Goal: Transaction & Acquisition: Purchase product/service

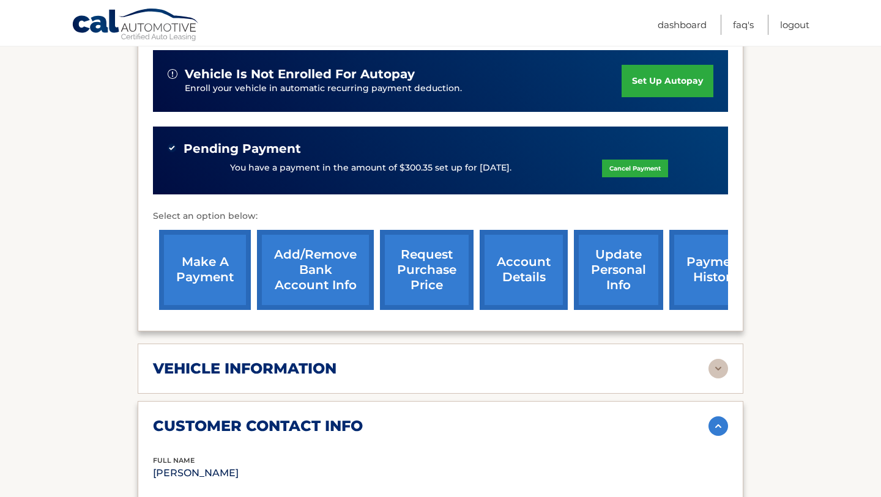
scroll to position [324, 0]
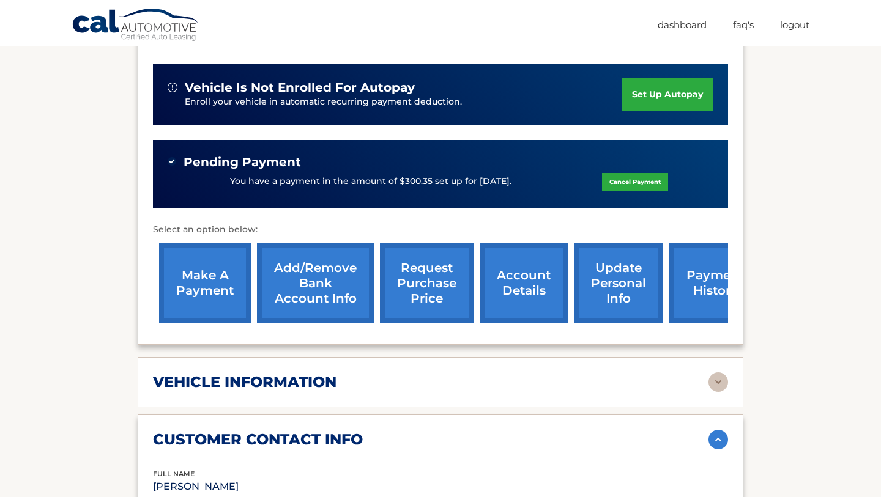
click at [205, 261] on link "make a payment" at bounding box center [205, 283] width 92 height 80
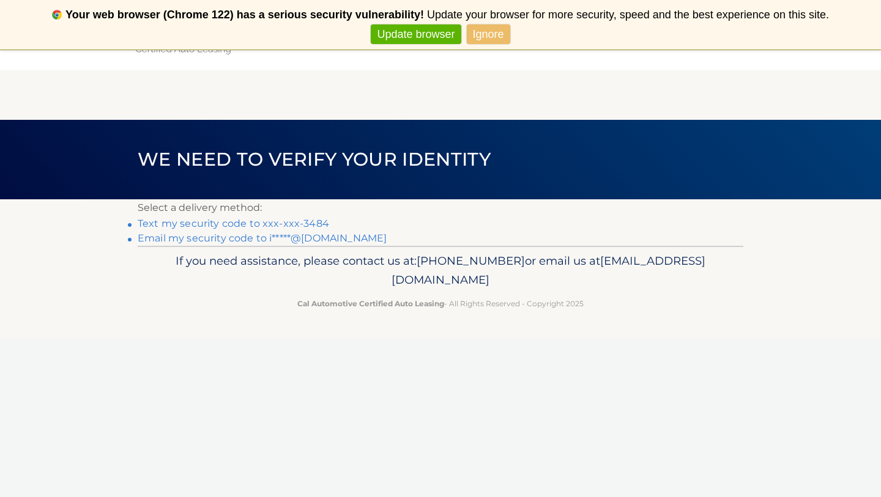
click at [295, 220] on link "Text my security code to xxx-xxx-3484" at bounding box center [233, 224] width 191 height 12
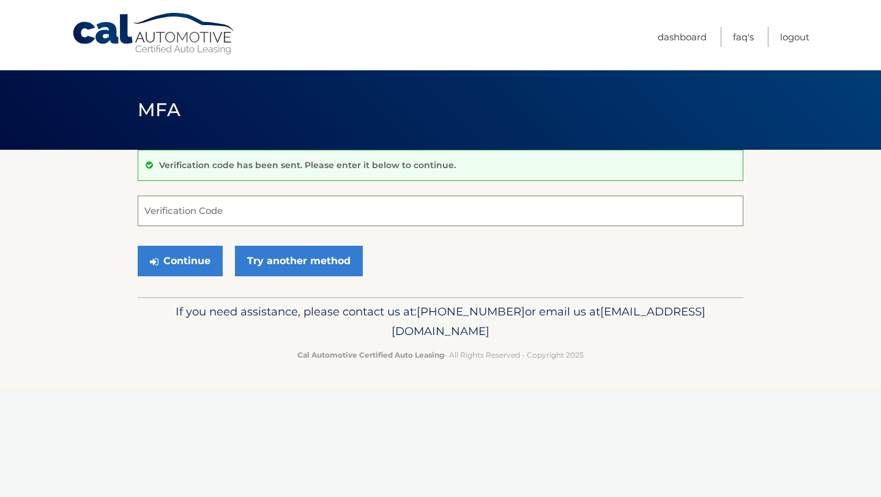
click at [212, 214] on input "Verification Code" at bounding box center [441, 211] width 606 height 31
type input "267271"
click at [196, 256] on button "Continue" at bounding box center [180, 261] width 85 height 31
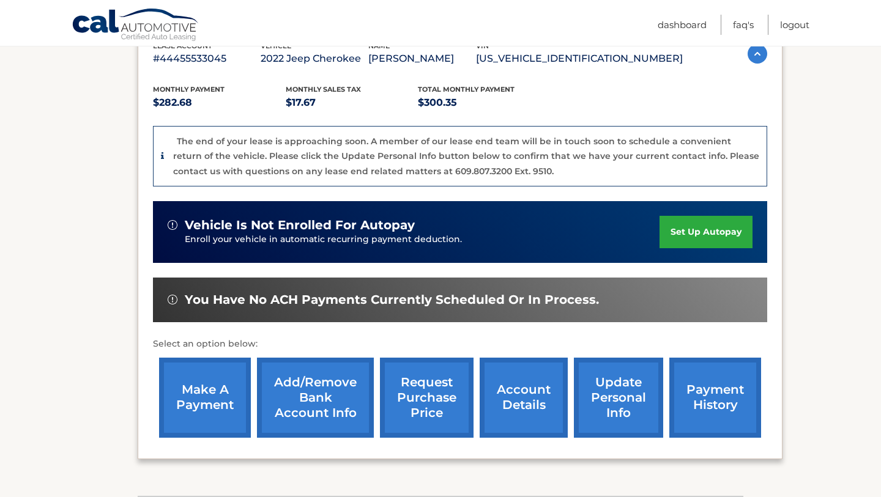
scroll to position [237, 0]
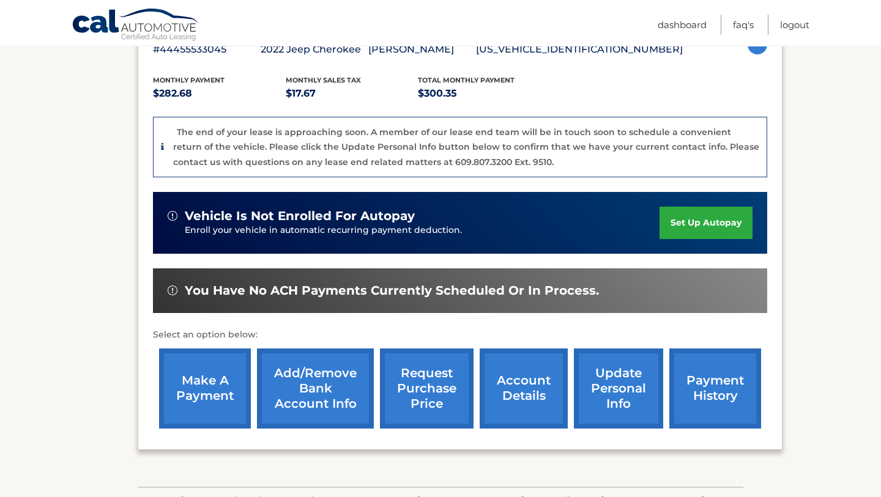
click at [179, 384] on link "make a payment" at bounding box center [205, 389] width 92 height 80
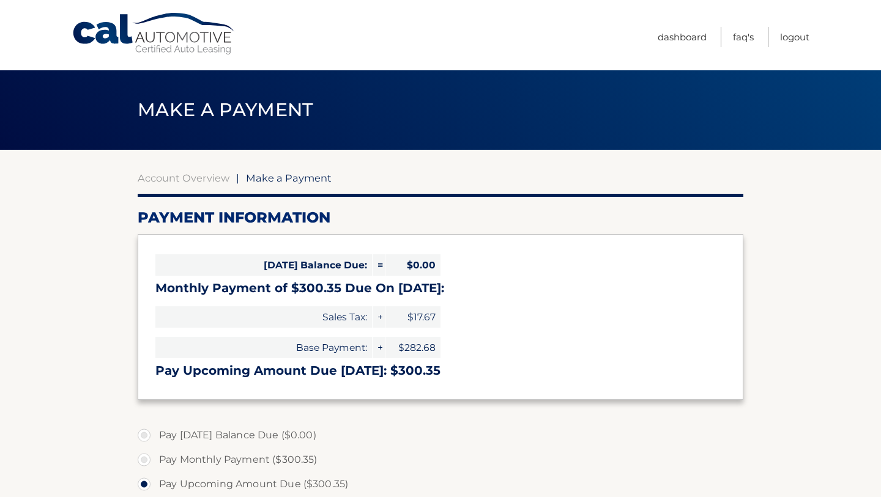
select select "YmYyNWM3MmUtYzlmZS00ODM4LWI2MDMtZWYxMDUwMjlkMmU5"
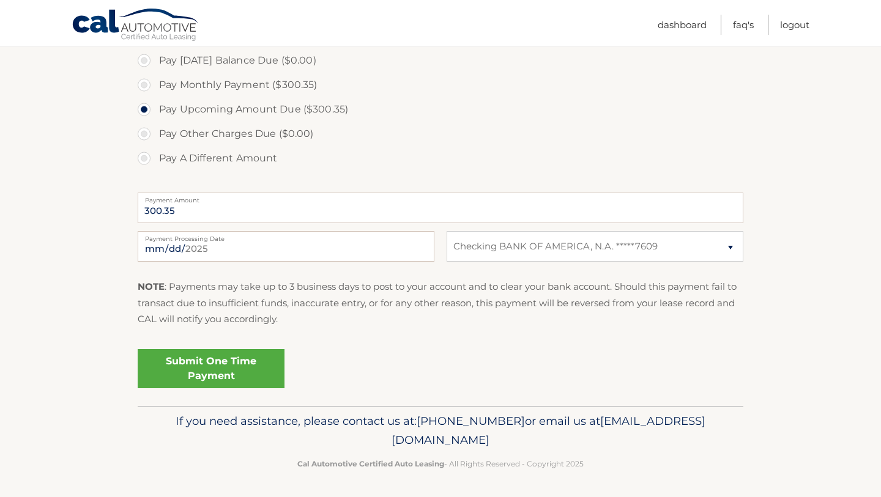
scroll to position [377, 0]
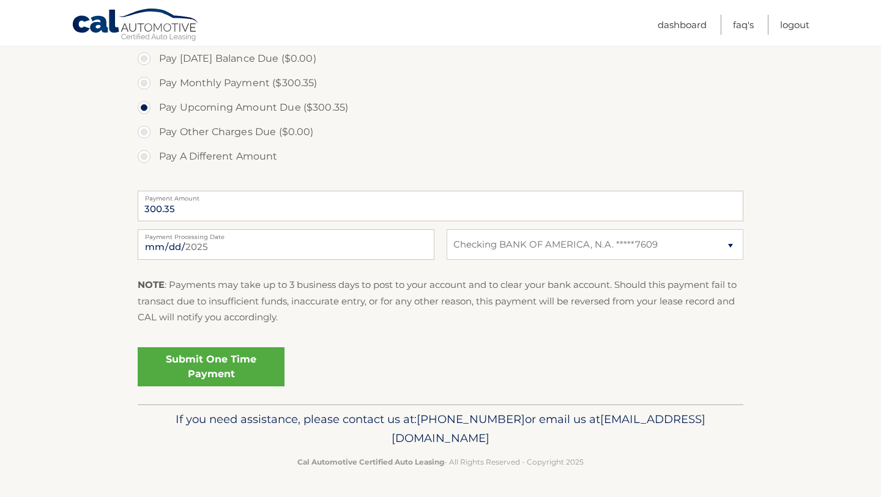
click at [179, 358] on link "Submit One Time Payment" at bounding box center [211, 366] width 147 height 39
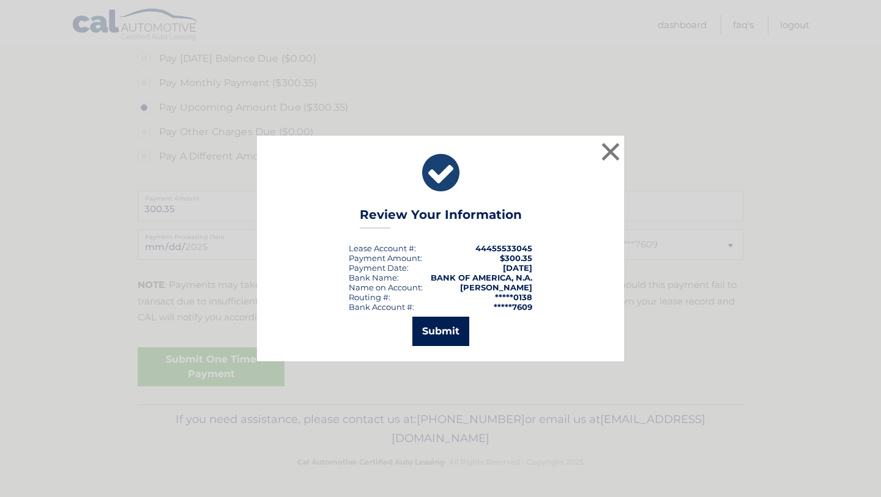
click at [429, 334] on button "Submit" at bounding box center [440, 331] width 57 height 29
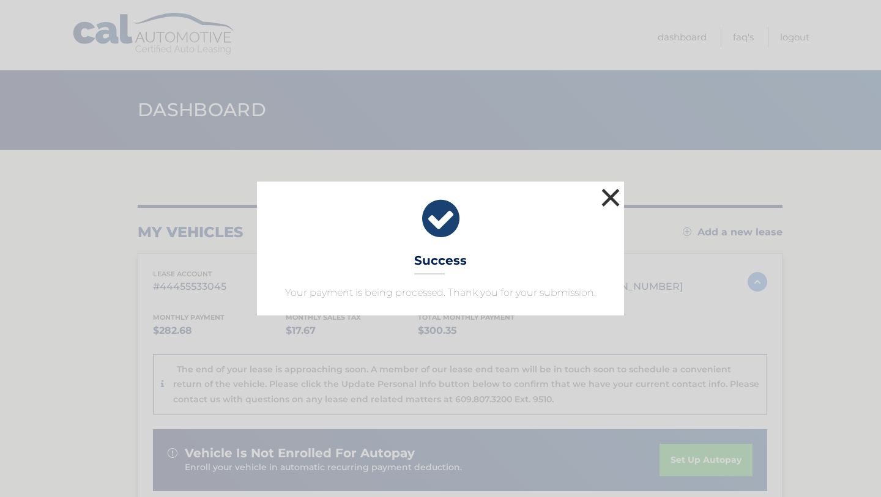
click at [609, 197] on button "×" at bounding box center [610, 197] width 24 height 24
